Goal: Task Accomplishment & Management: Use online tool/utility

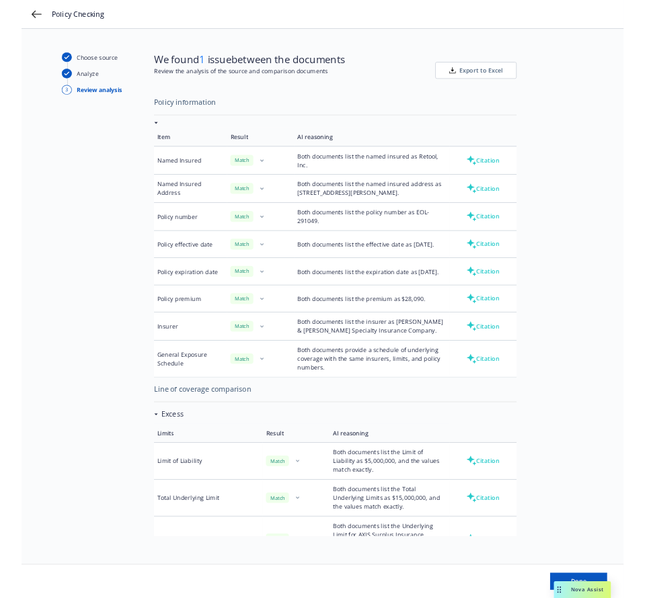
scroll to position [1181, 0]
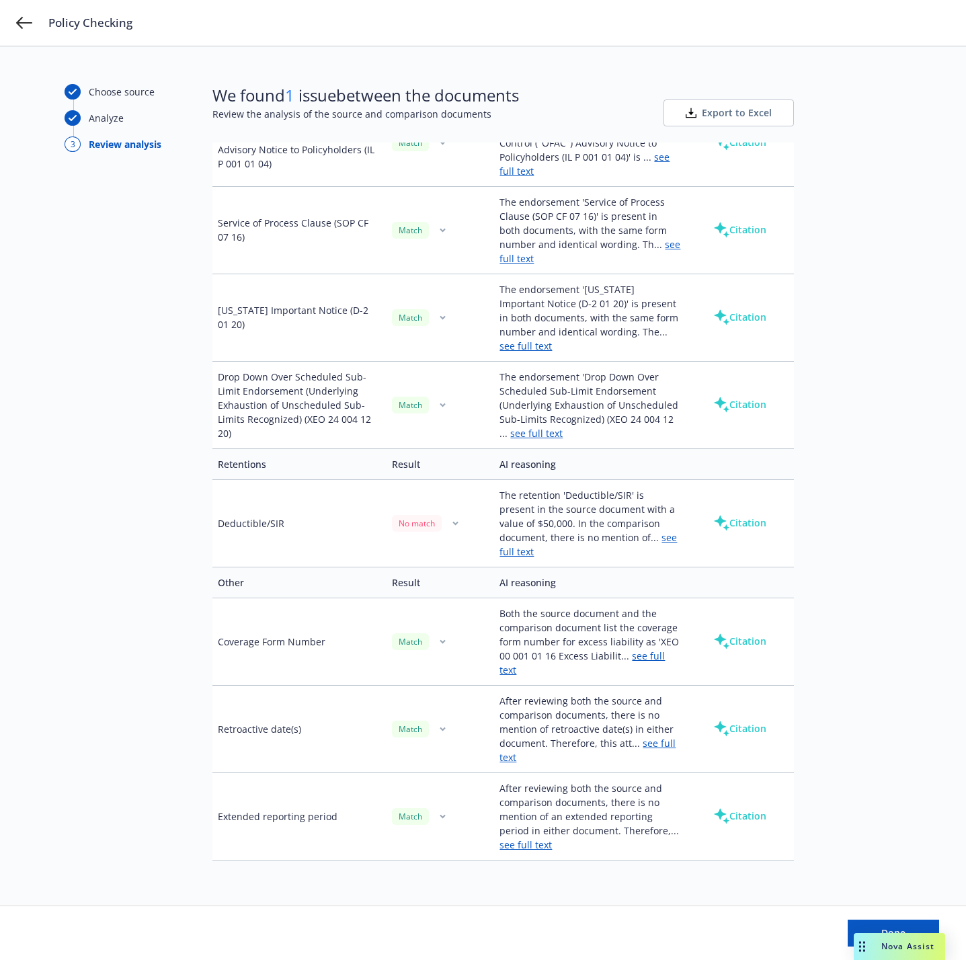
click at [14, 22] on div "Policy Checking" at bounding box center [483, 23] width 966 height 46
click at [22, 21] on icon at bounding box center [24, 23] width 16 height 16
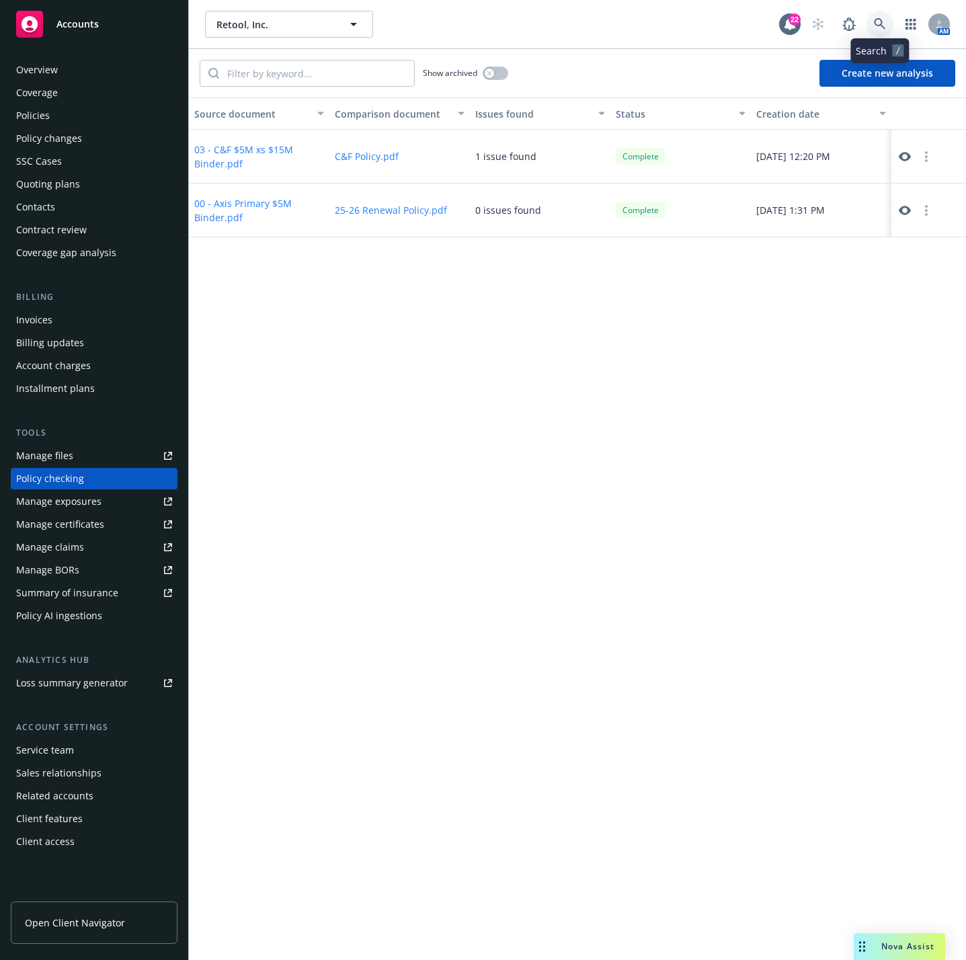
click at [881, 29] on icon at bounding box center [880, 24] width 12 height 12
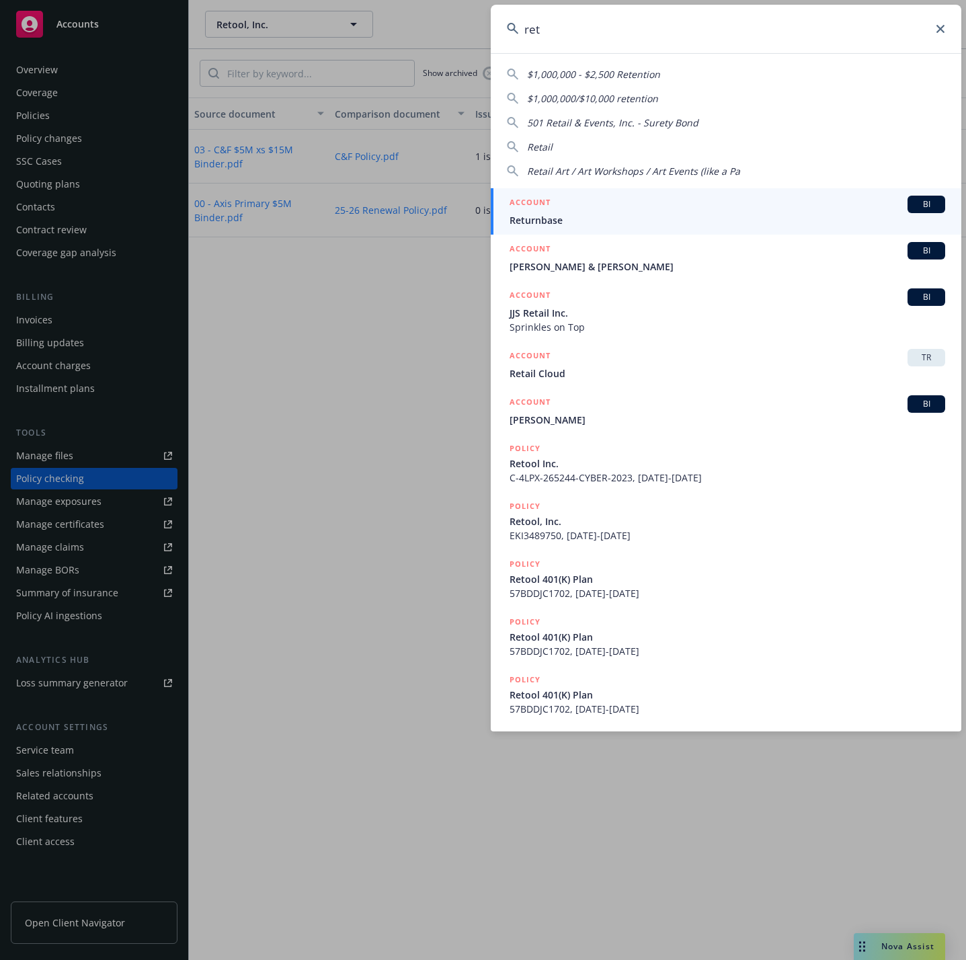
click at [662, 29] on input "ret" at bounding box center [726, 29] width 471 height 48
type input "retool"
click at [645, 208] on div "ACCOUNT BI" at bounding box center [728, 204] width 436 height 17
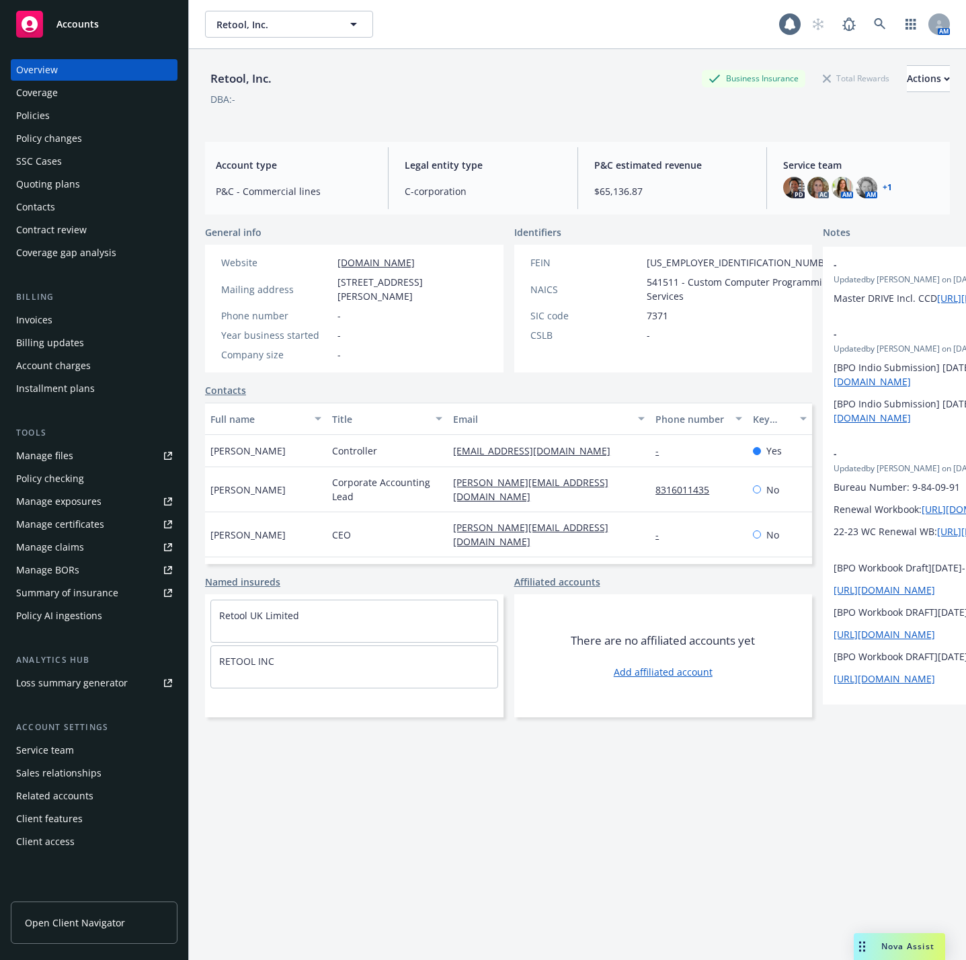
click at [20, 476] on div "Policy checking" at bounding box center [50, 479] width 68 height 22
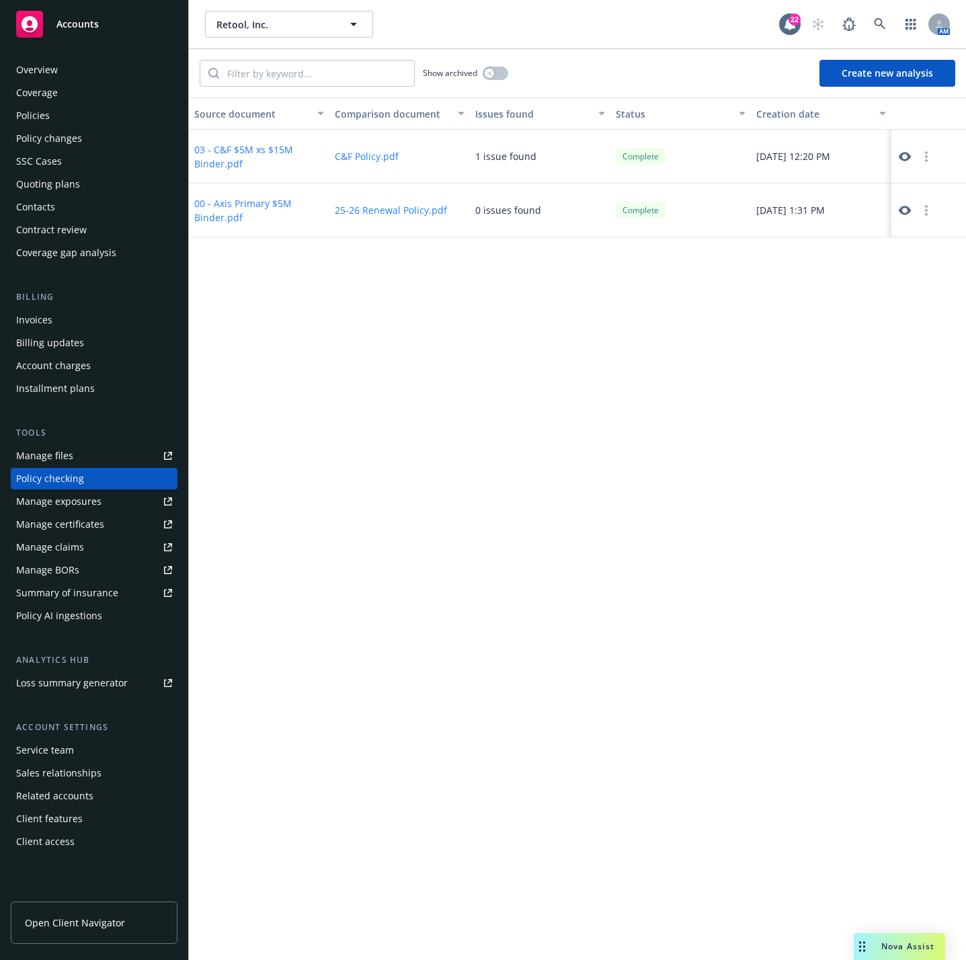
click at [874, 65] on button "Create new analysis" at bounding box center [888, 73] width 136 height 27
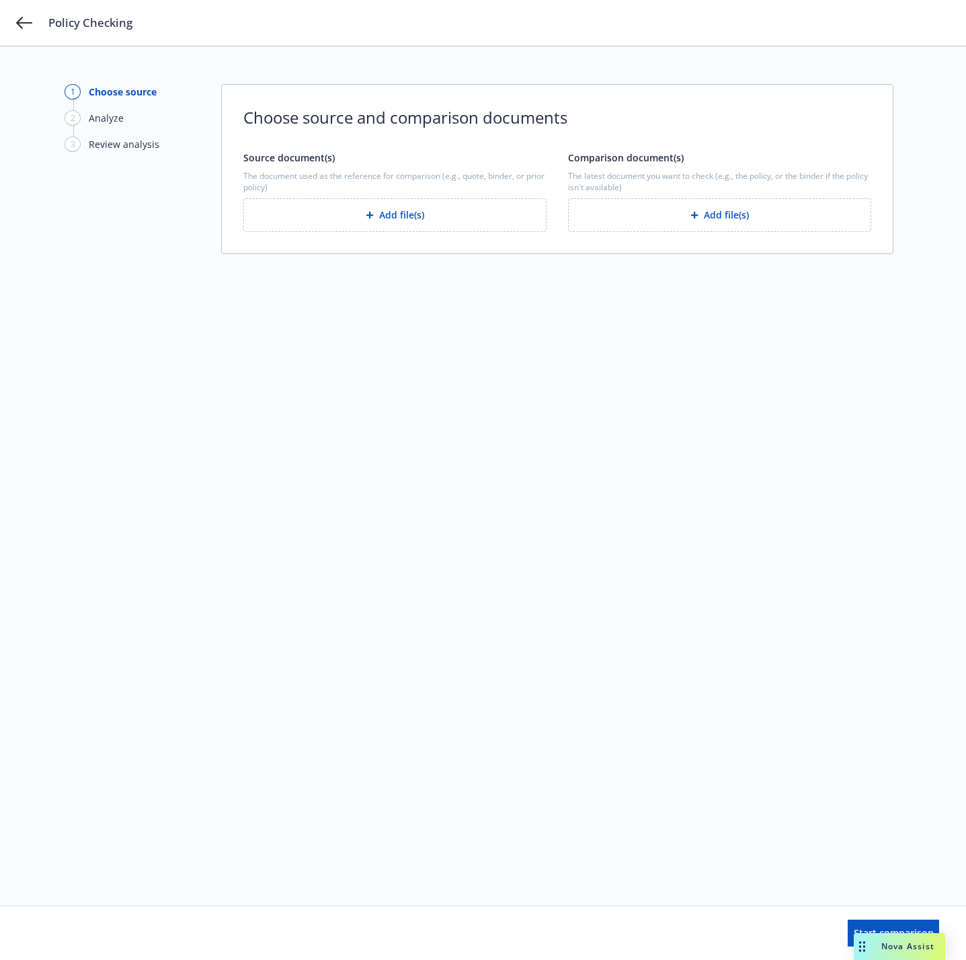
click at [691, 219] on icon "button" at bounding box center [695, 215] width 8 height 8
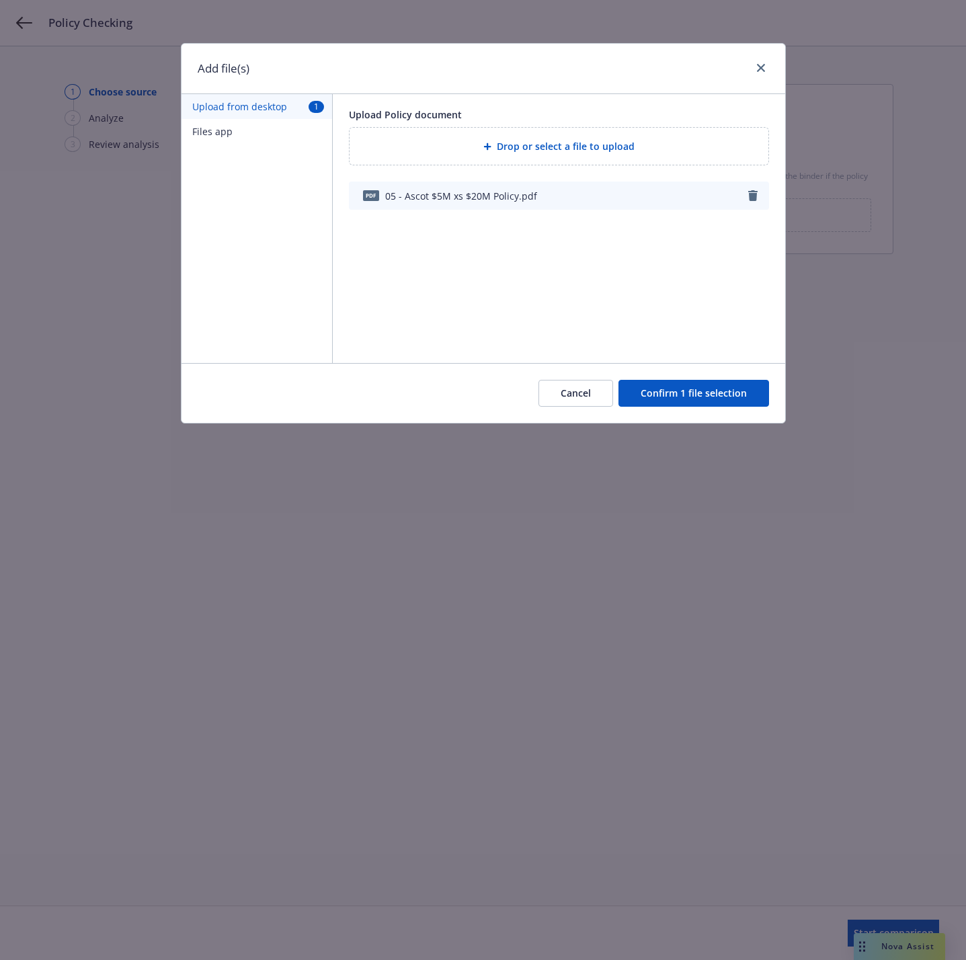
click at [664, 390] on button "Confirm 1 file selection" at bounding box center [694, 393] width 151 height 27
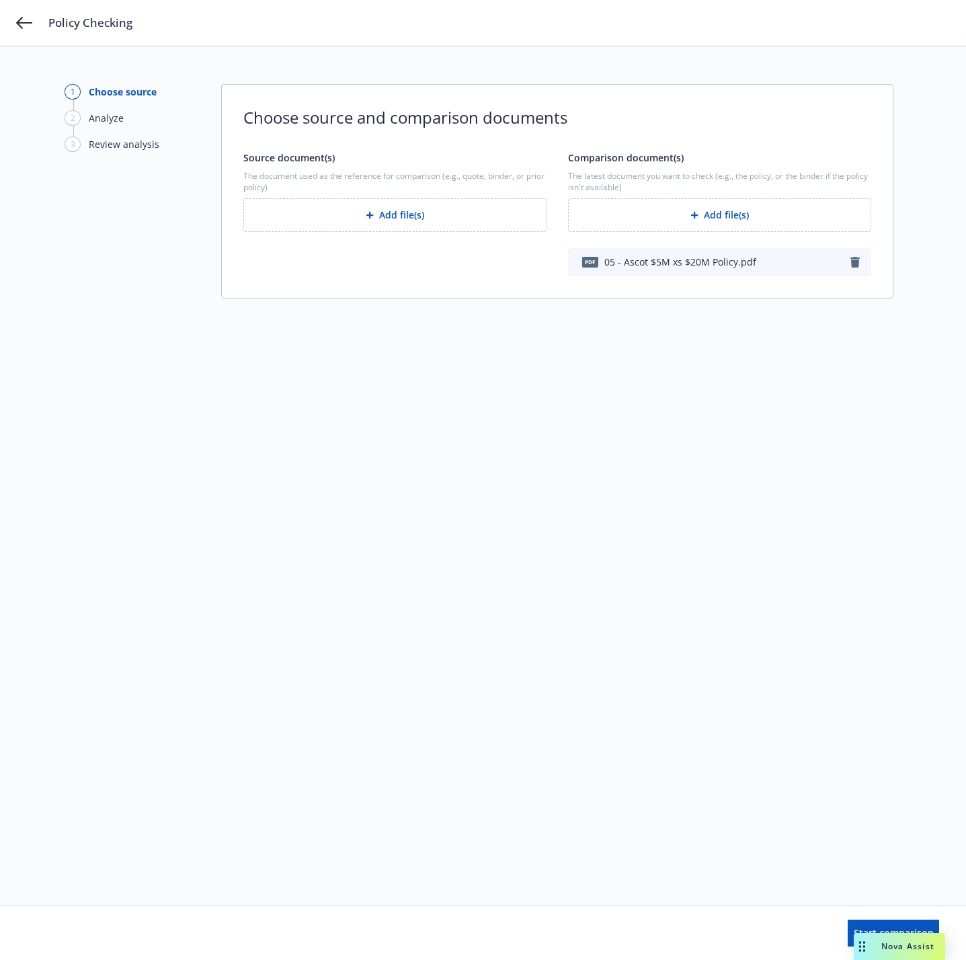
click at [428, 214] on button "Add file(s)" at bounding box center [394, 215] width 303 height 34
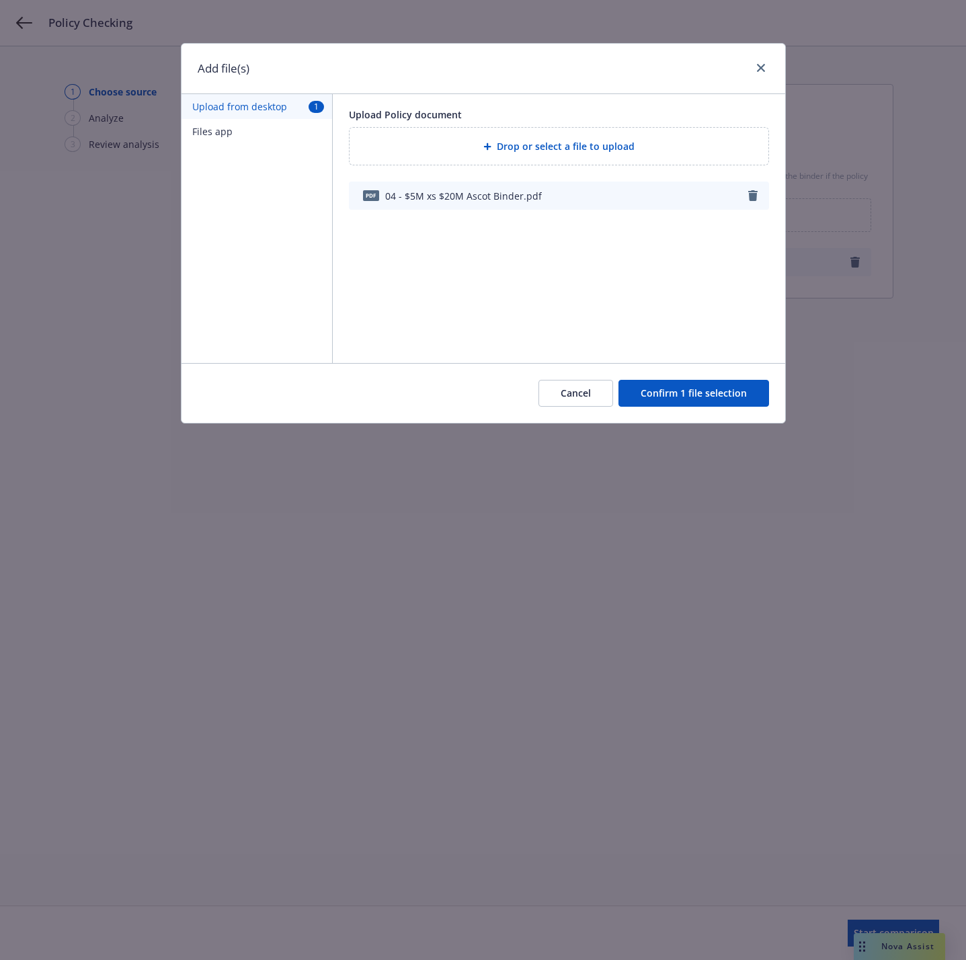
click at [696, 389] on button "Confirm 1 file selection" at bounding box center [694, 393] width 151 height 27
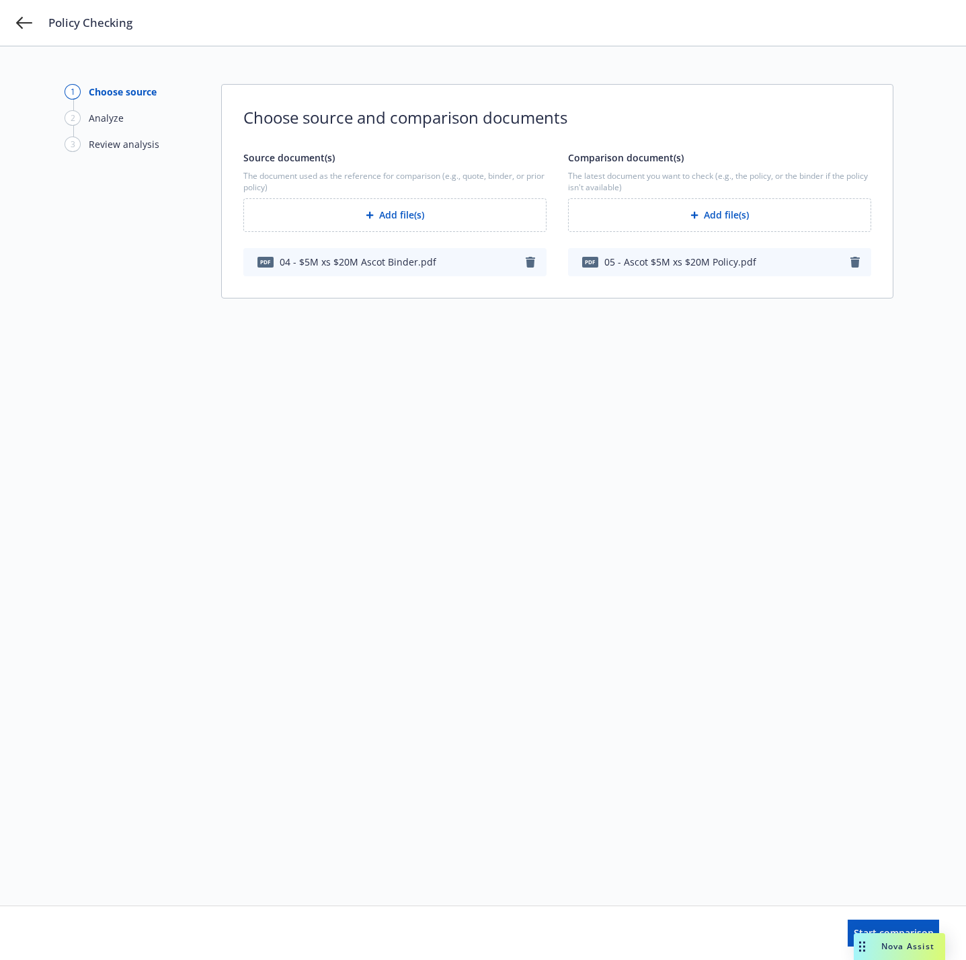
click at [824, 918] on div "Start comparison" at bounding box center [483, 933] width 966 height 54
click at [848, 925] on button "Start comparison" at bounding box center [893, 933] width 91 height 27
